Goal: Navigation & Orientation: Find specific page/section

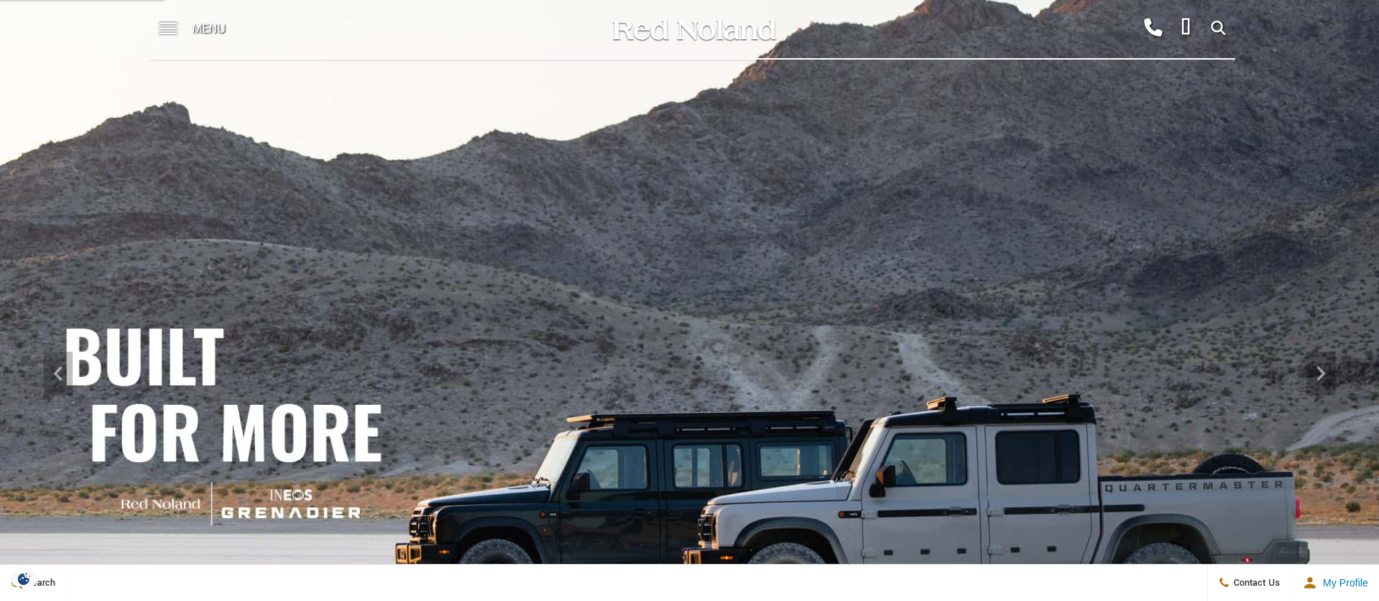
click at [182, 28] on div "Menu" at bounding box center [197, 29] width 105 height 58
click at [174, 30] on span at bounding box center [168, 29] width 18 height 58
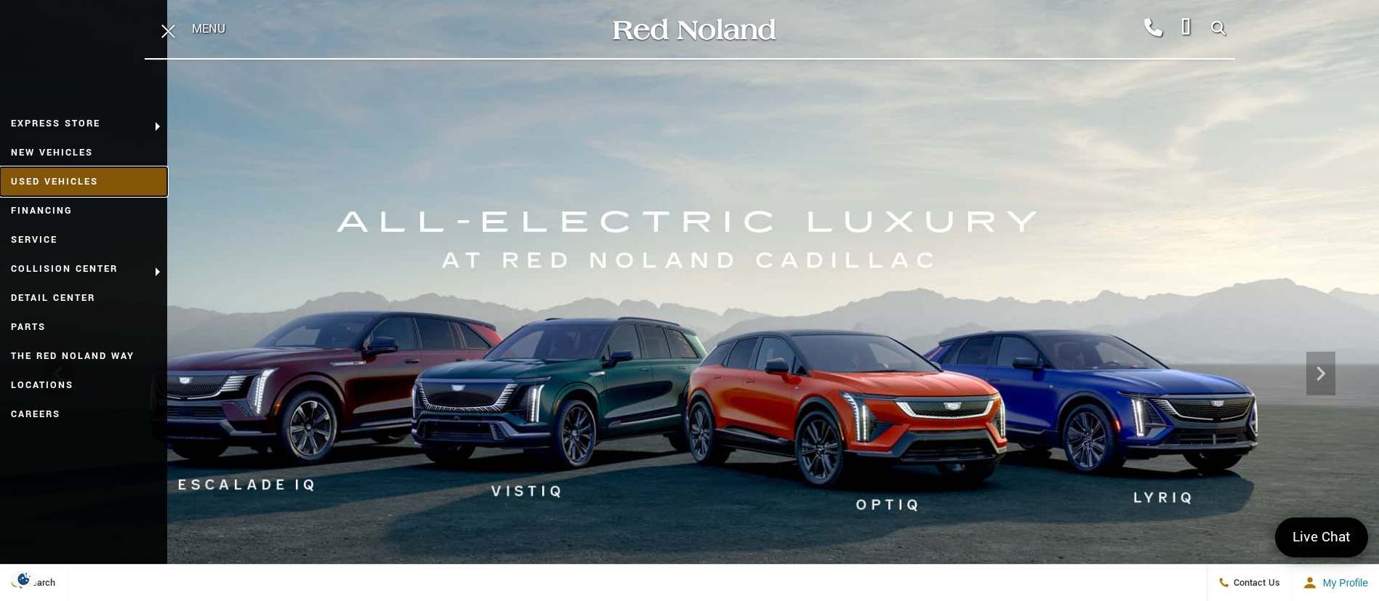
click at [83, 184] on link "Used Vehicles" at bounding box center [83, 181] width 167 height 29
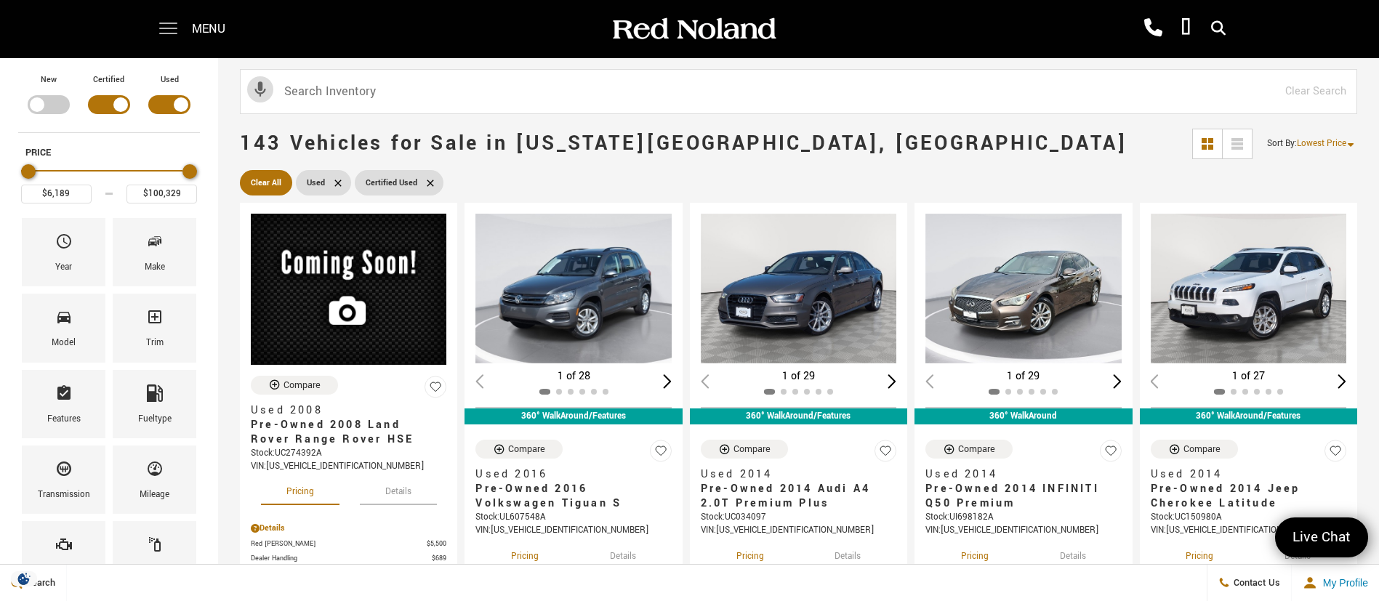
click at [168, 24] on span at bounding box center [168, 23] width 18 height 1
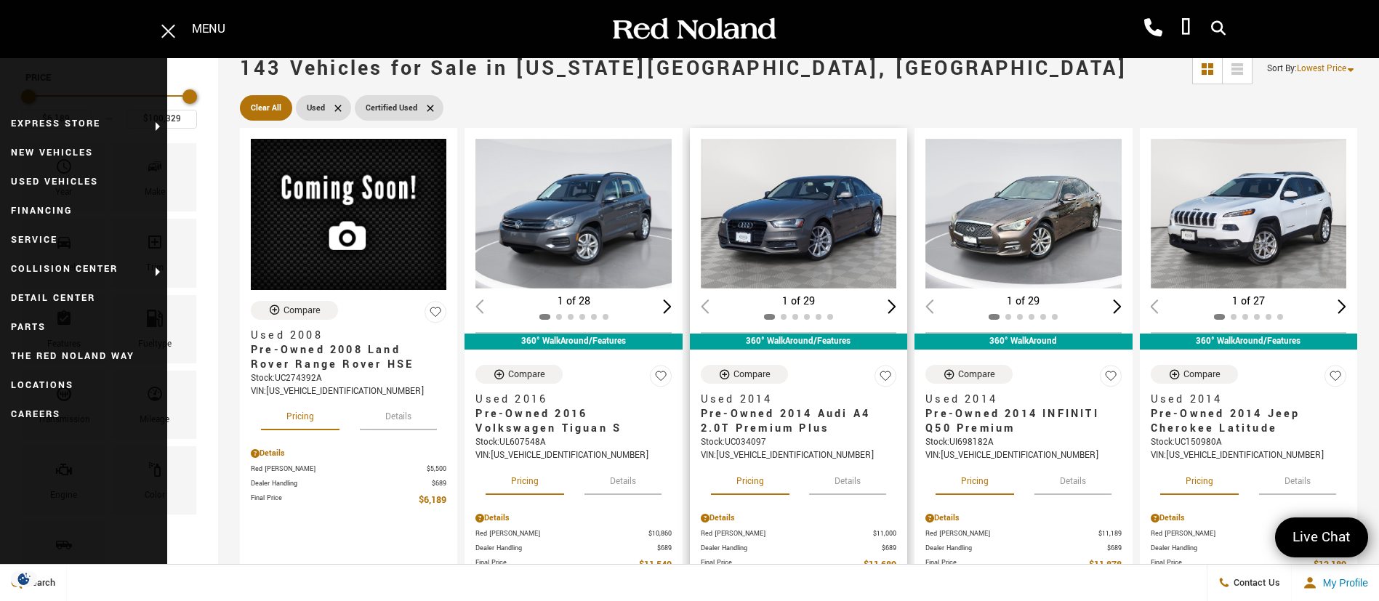
scroll to position [109, 0]
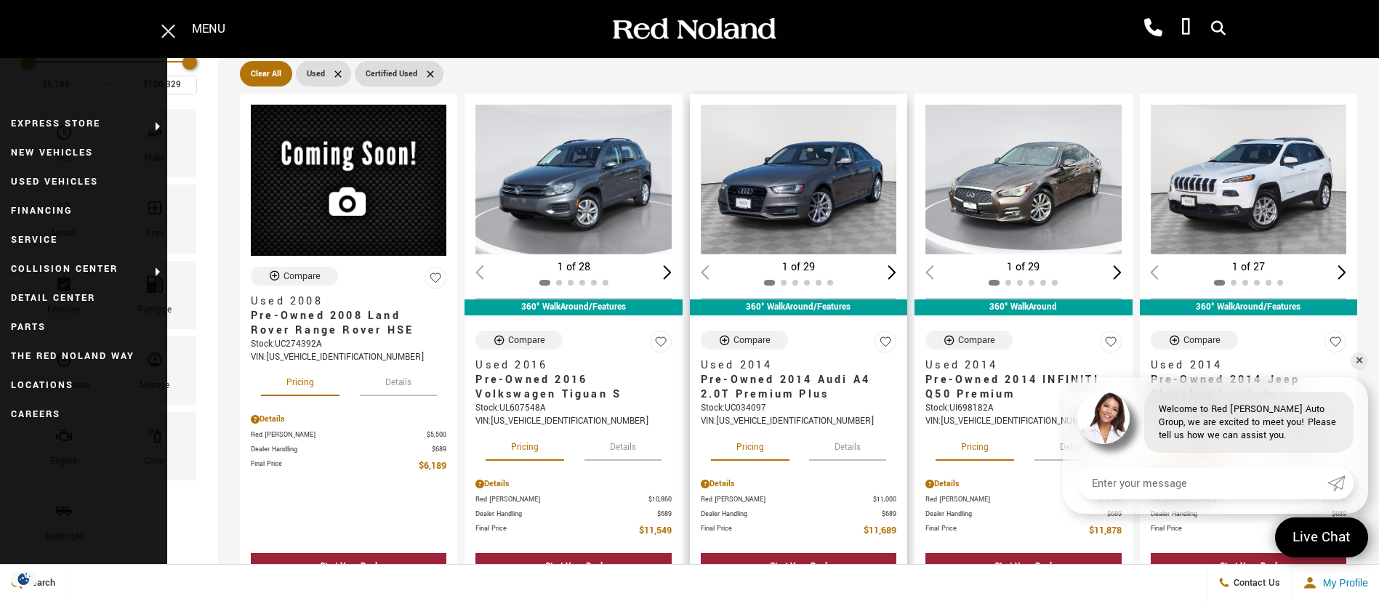
click at [861, 444] on button "Details" at bounding box center [847, 445] width 77 height 32
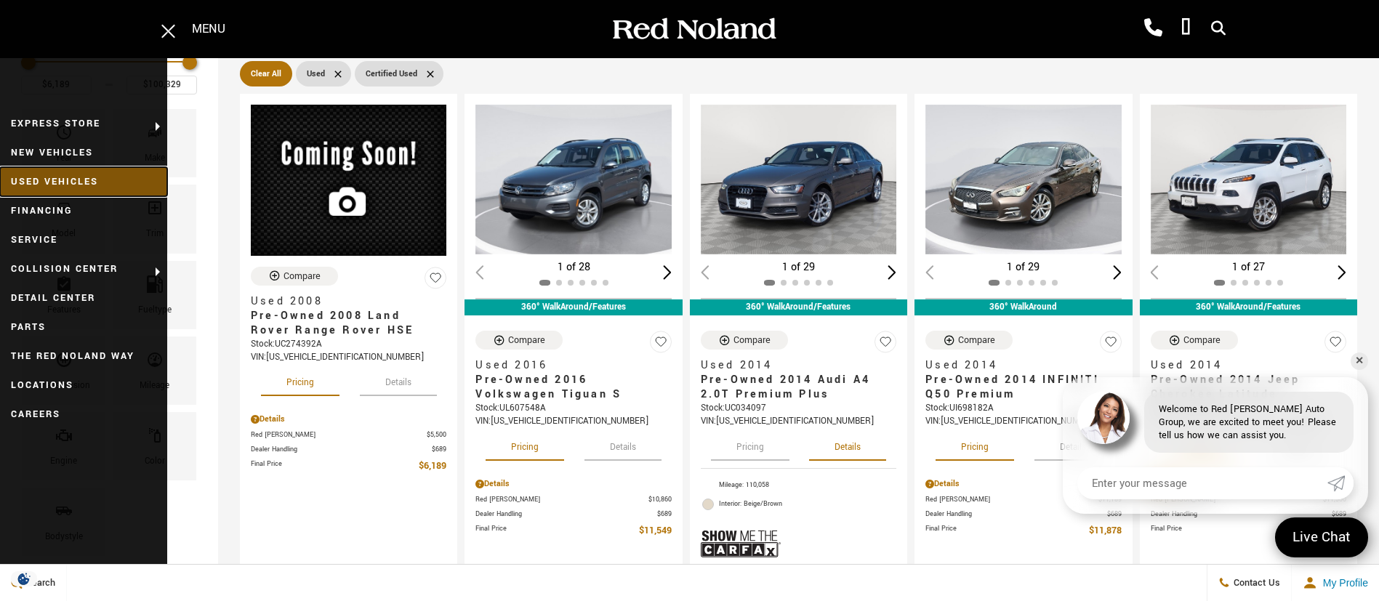
click at [60, 170] on link "Used Vehicles" at bounding box center [83, 181] width 167 height 29
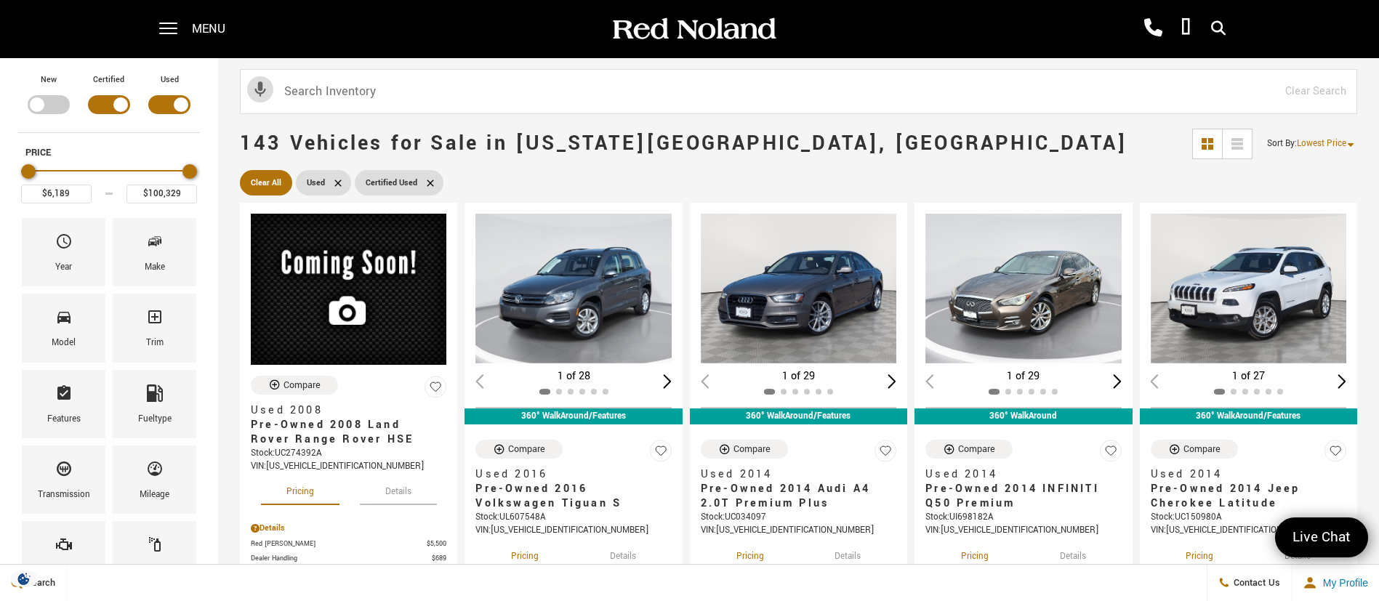
click at [195, 30] on span "Menu" at bounding box center [208, 29] width 33 height 58
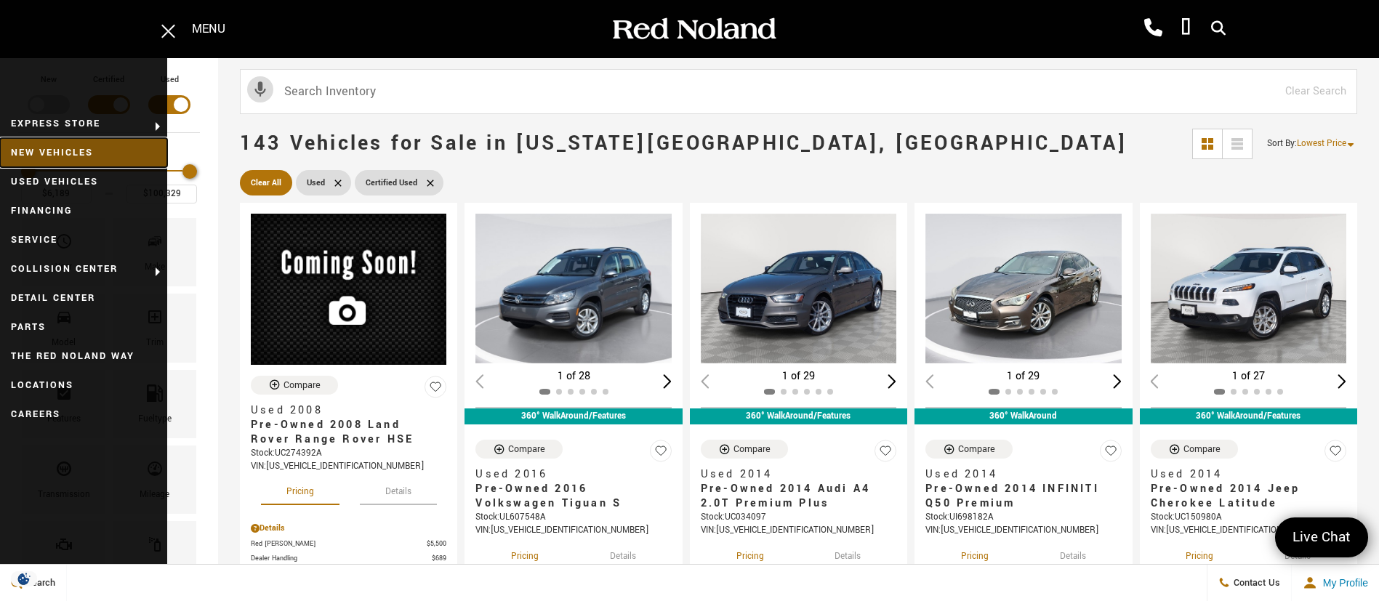
click at [56, 144] on link "New Vehicles" at bounding box center [83, 152] width 167 height 29
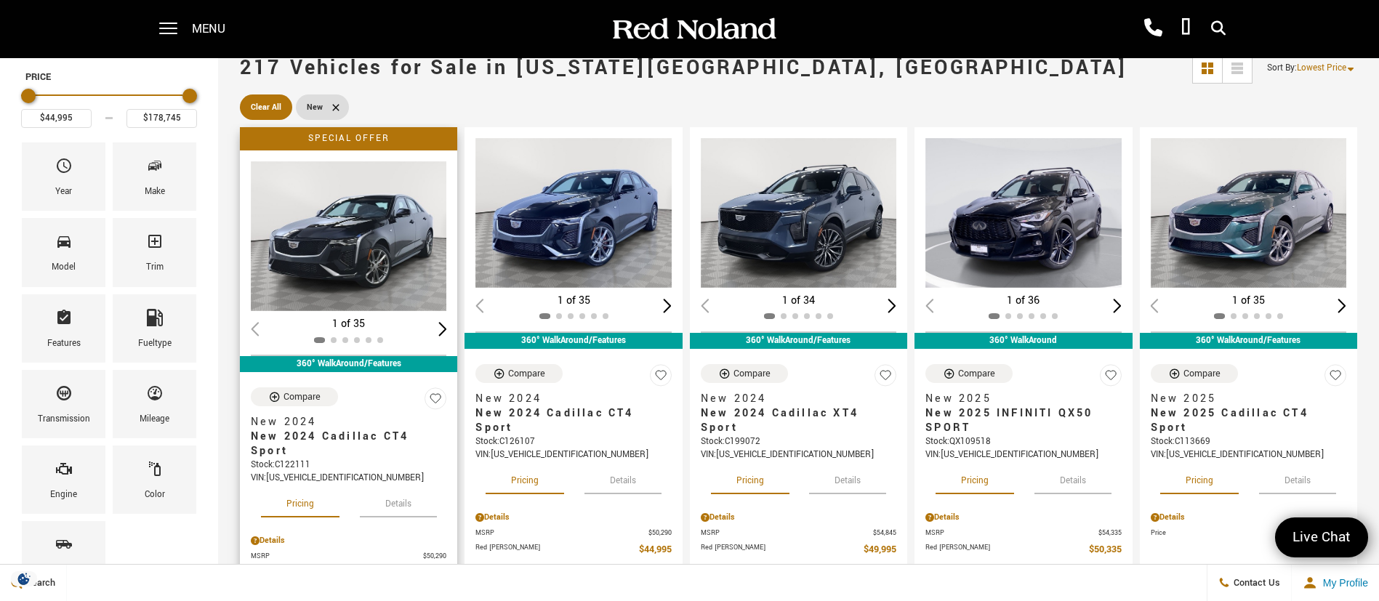
scroll to position [109, 0]
